Goal: Transaction & Acquisition: Purchase product/service

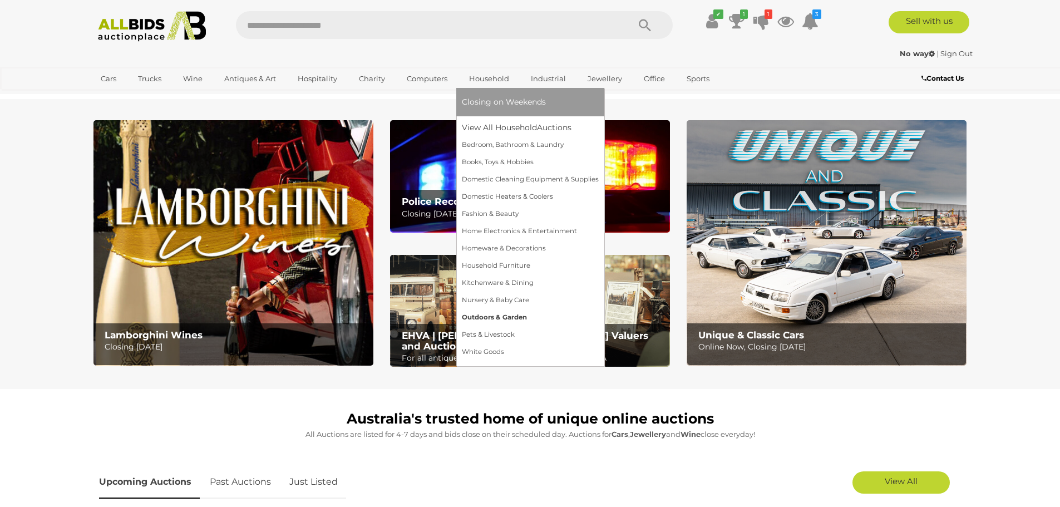
click at [495, 321] on link "Outdoors & Garden" at bounding box center [530, 317] width 137 height 17
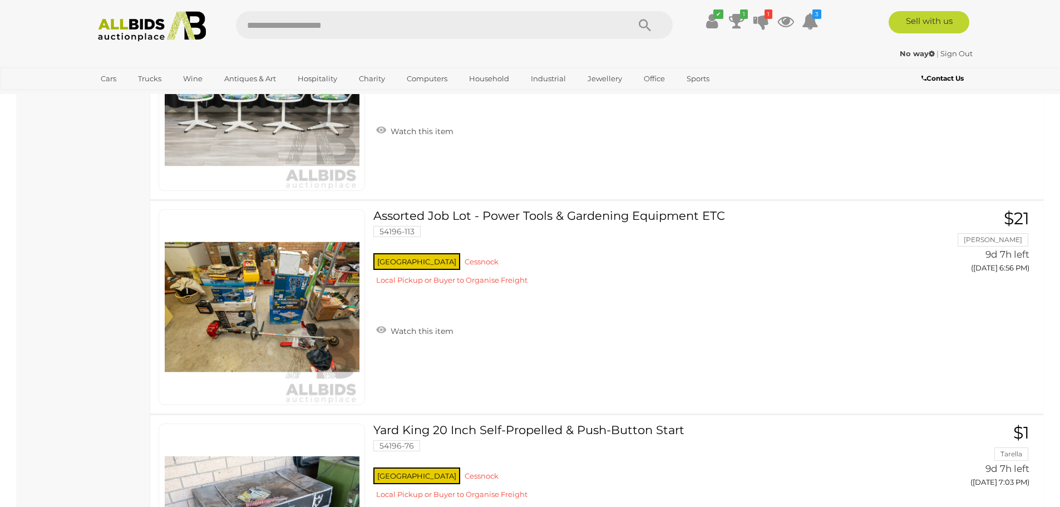
scroll to position [723, 0]
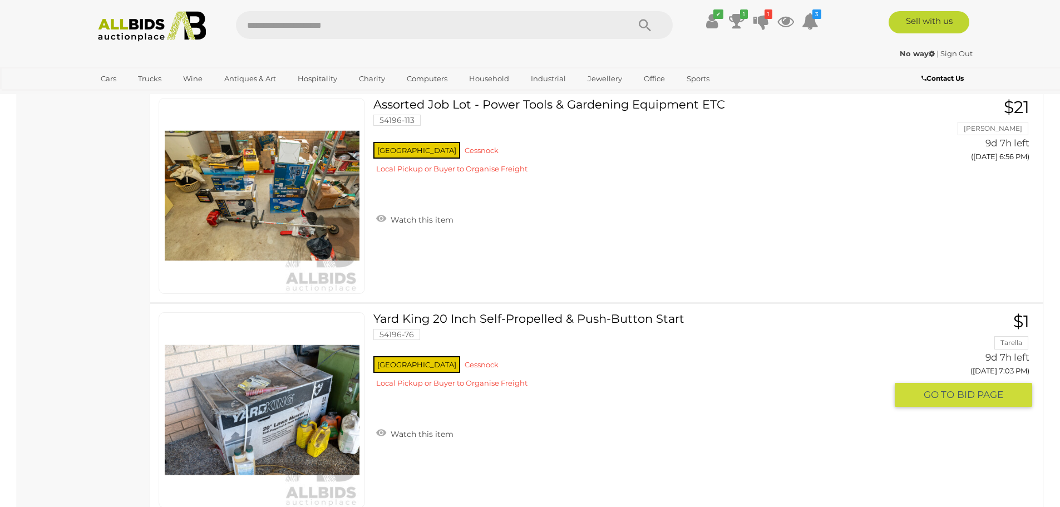
click at [266, 408] on img at bounding box center [262, 410] width 195 height 195
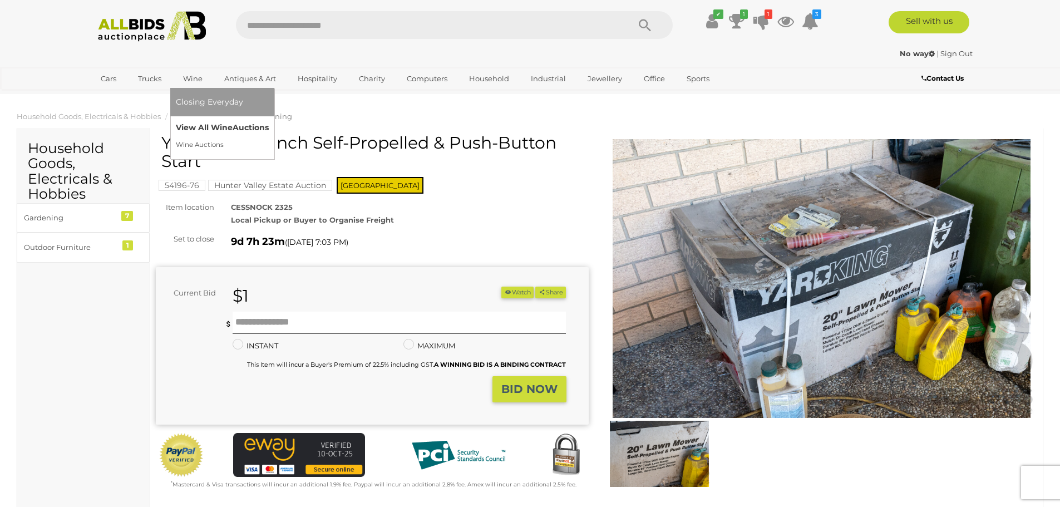
click at [210, 122] on link "View All Wine Auctions" at bounding box center [222, 127] width 93 height 17
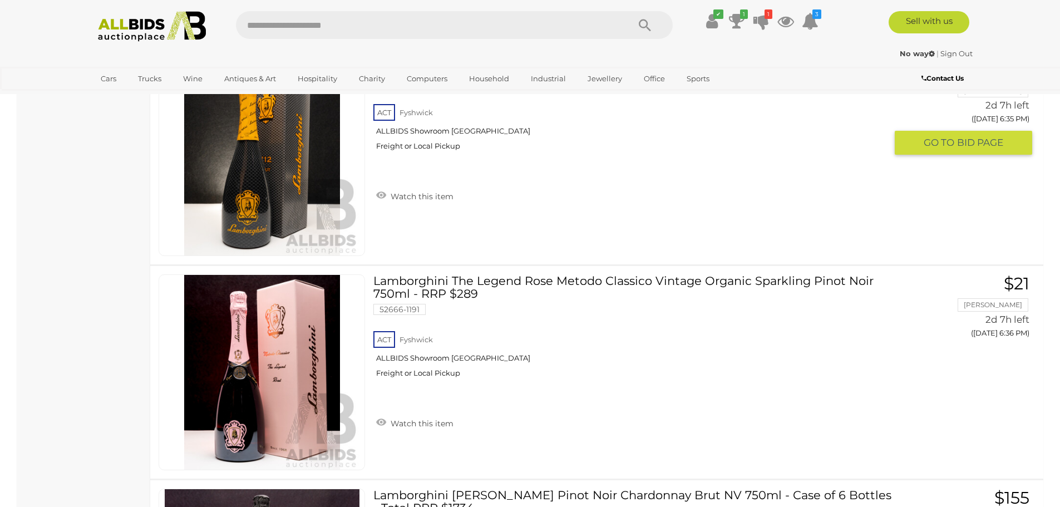
scroll to position [1335, 0]
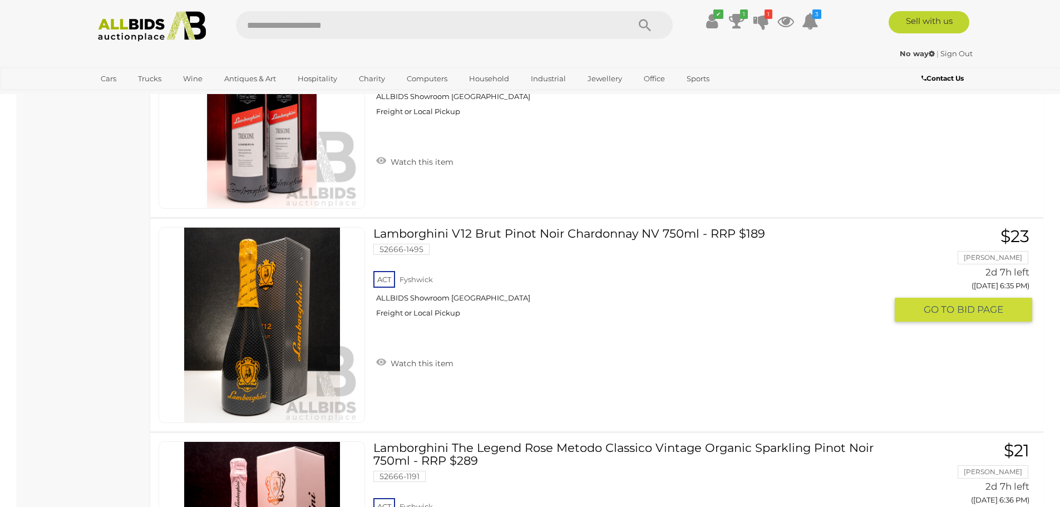
click at [491, 227] on link "Lamborghini V12 Brut Pinot Noir Chardonnay NV 750ml - RRP $189 52666-1495 ACT F…" at bounding box center [634, 276] width 504 height 99
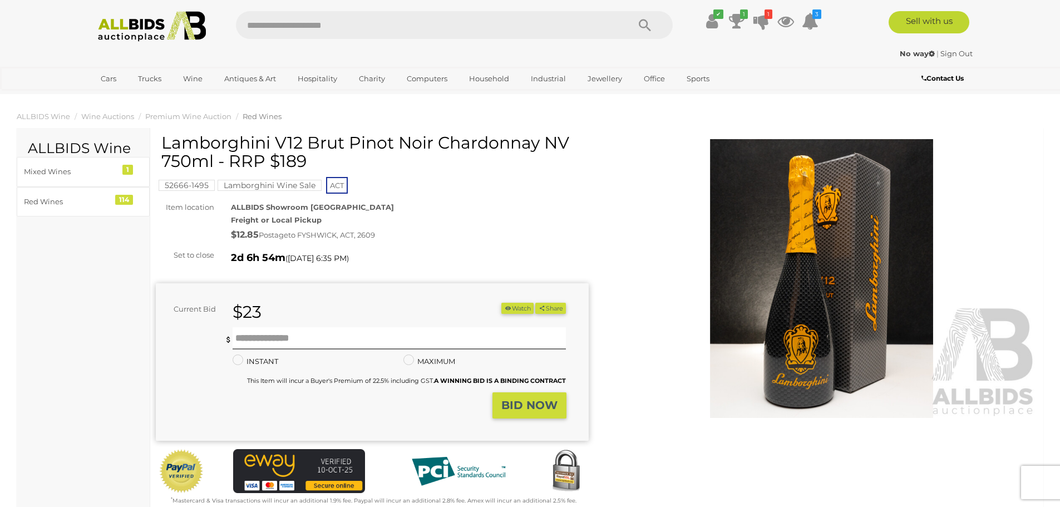
drag, startPoint x: 163, startPoint y: 143, endPoint x: 543, endPoint y: 142, distance: 379.9
click at [543, 142] on h1 "Lamborghini V12 Brut Pinot Noir Chardonnay NV 750ml - RRP $189" at bounding box center [373, 151] width 424 height 37
copy h1 "Lamborghini V12 Brut Pinot Noir Chardonnay"
